Goal: Complete application form: Complete application form

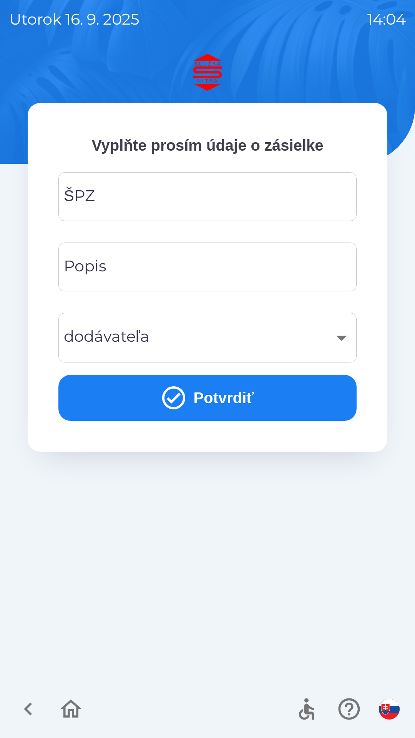
click at [116, 199] on input "ŠPZ" at bounding box center [208, 196] width 280 height 30
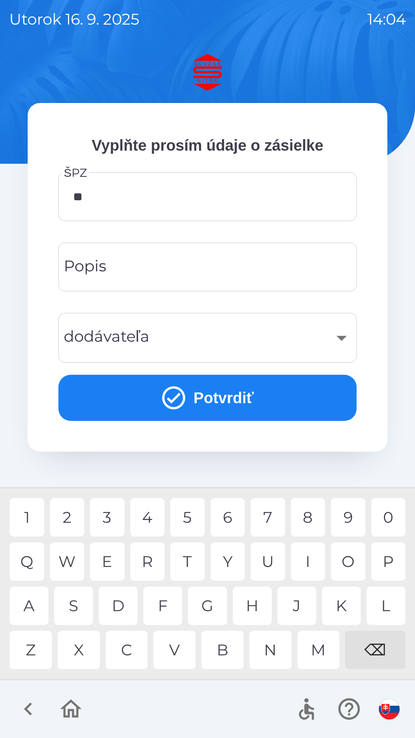
click at [156, 572] on div "R" at bounding box center [147, 561] width 35 height 38
click at [350, 516] on div "9" at bounding box center [348, 517] width 35 height 38
type input "*******"
click at [165, 402] on icon "submit" at bounding box center [174, 398] width 28 height 28
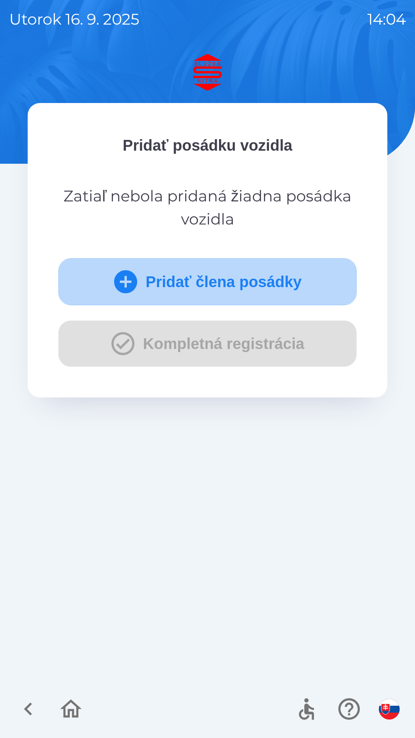
click at [251, 286] on button "Pridať člena posádky" at bounding box center [207, 281] width 298 height 47
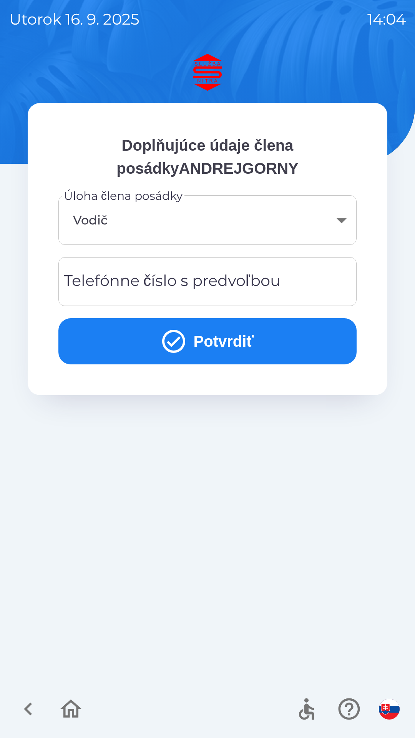
click at [191, 280] on div "Telefónne číslo s predvoľbou Telefónne číslo s predvoľbou" at bounding box center [207, 281] width 298 height 49
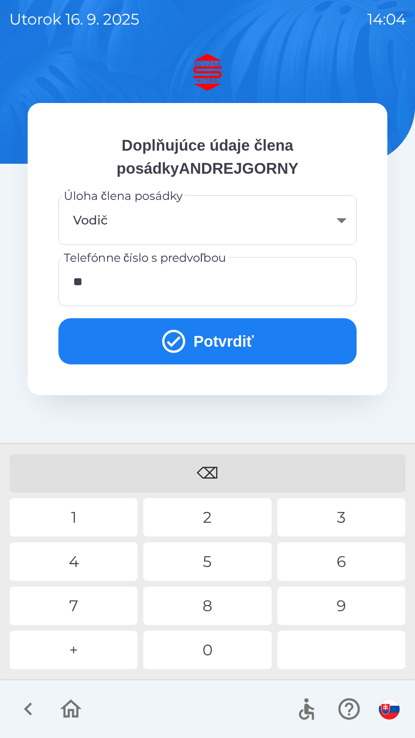
click at [83, 564] on div "4" at bounding box center [74, 561] width 128 height 38
click at [87, 515] on div "1" at bounding box center [74, 517] width 128 height 38
click at [328, 605] on div "9" at bounding box center [342, 606] width 128 height 38
click at [219, 561] on div "5" at bounding box center [207, 561] width 128 height 38
click at [86, 522] on div "1" at bounding box center [74, 517] width 128 height 38
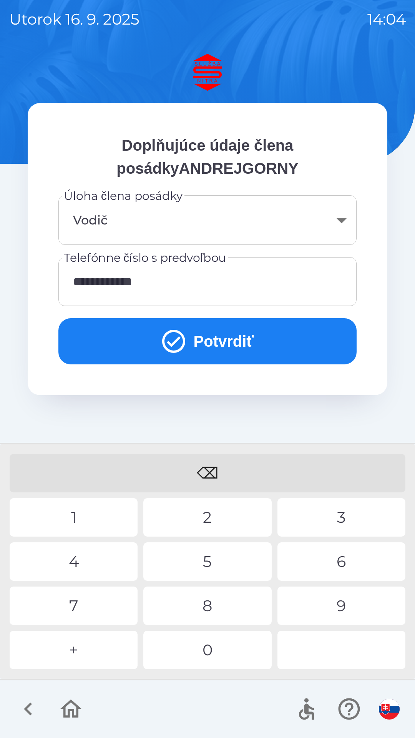
click at [216, 652] on div "0" at bounding box center [207, 650] width 128 height 38
type input "**********"
click at [211, 349] on button "Potvrdiť" at bounding box center [207, 341] width 298 height 46
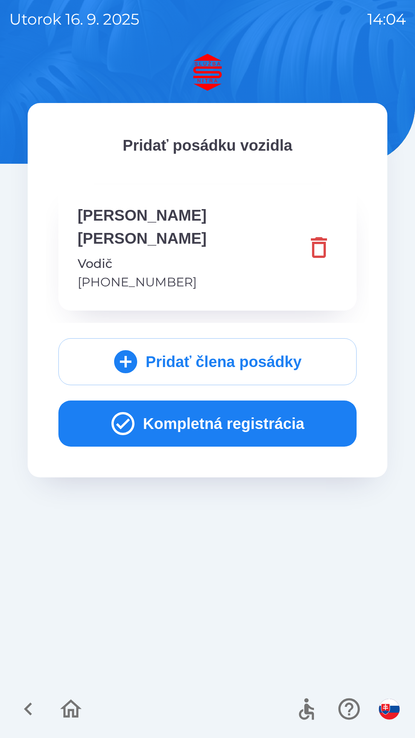
click at [201, 403] on button "Kompletná registrácia" at bounding box center [207, 424] width 298 height 46
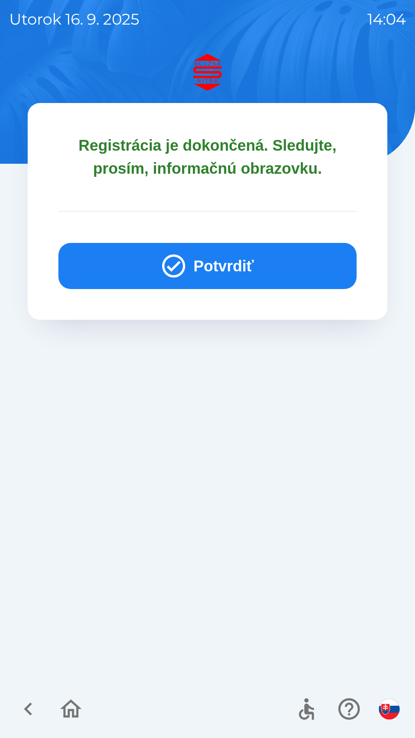
click at [206, 268] on button "Potvrdiť" at bounding box center [207, 266] width 298 height 46
